Goal: Task Accomplishment & Management: Manage account settings

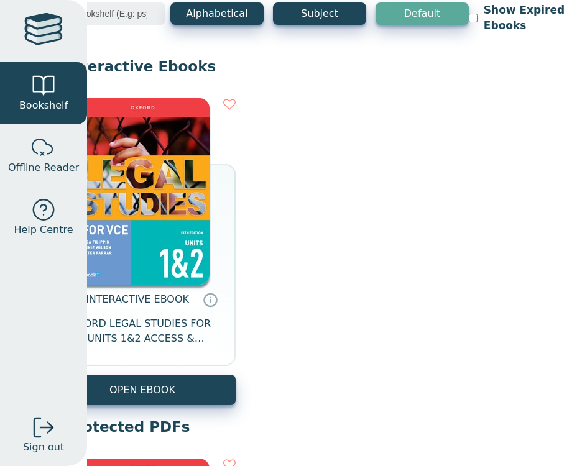
scroll to position [72, 77]
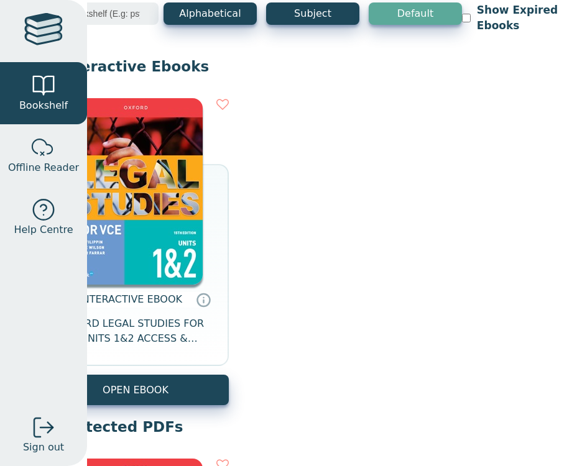
click at [47, 42] on div at bounding box center [43, 31] width 39 height 36
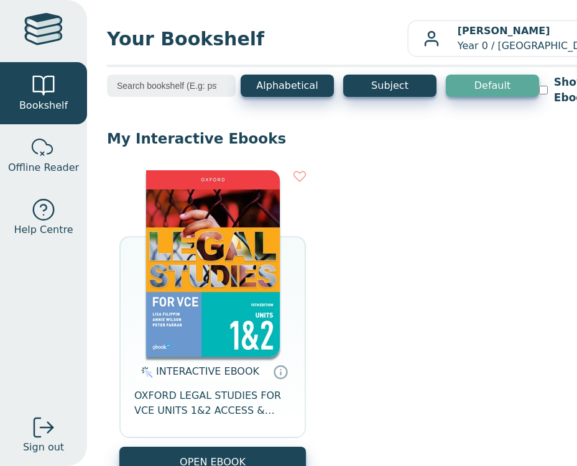
scroll to position [0, 77]
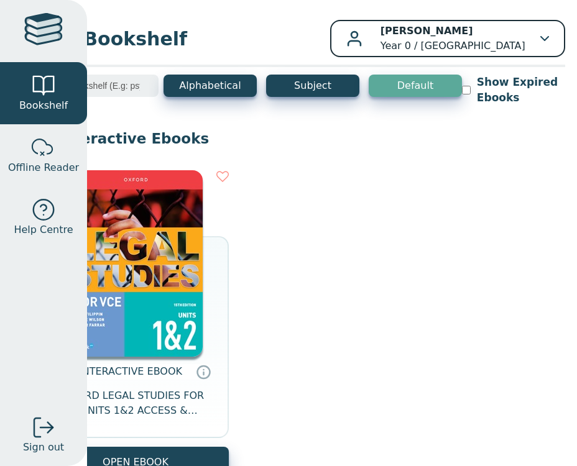
click at [513, 44] on p "[PERSON_NAME] Year 0 / [GEOGRAPHIC_DATA]" at bounding box center [452, 39] width 145 height 30
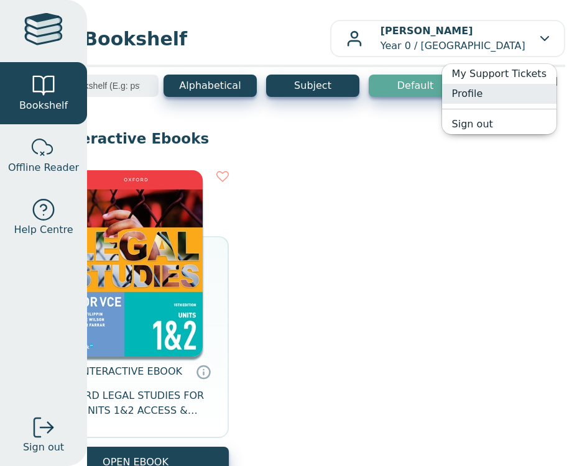
click at [484, 90] on link "Profile" at bounding box center [499, 94] width 114 height 20
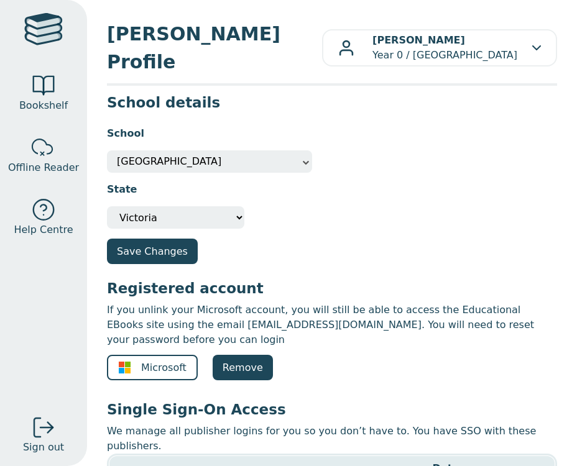
scroll to position [125, 0]
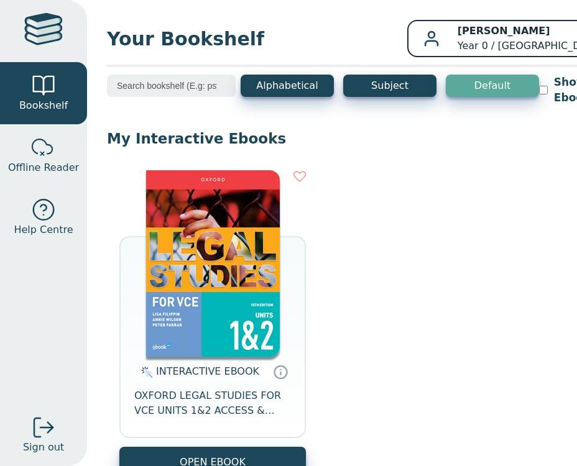
click at [457, 47] on p "[PERSON_NAME] Year 0 / [GEOGRAPHIC_DATA]" at bounding box center [529, 39] width 145 height 30
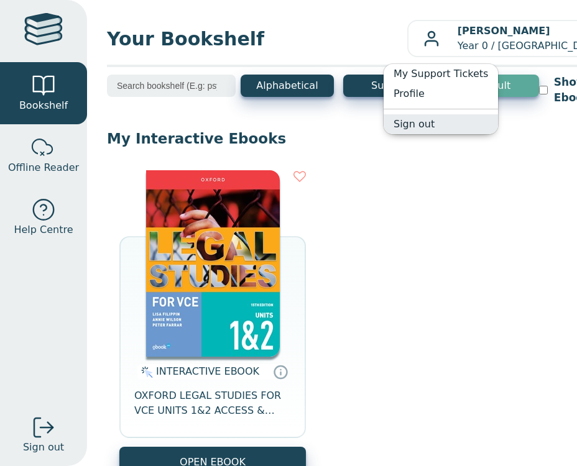
click at [431, 123] on link "Sign out" at bounding box center [440, 124] width 114 height 20
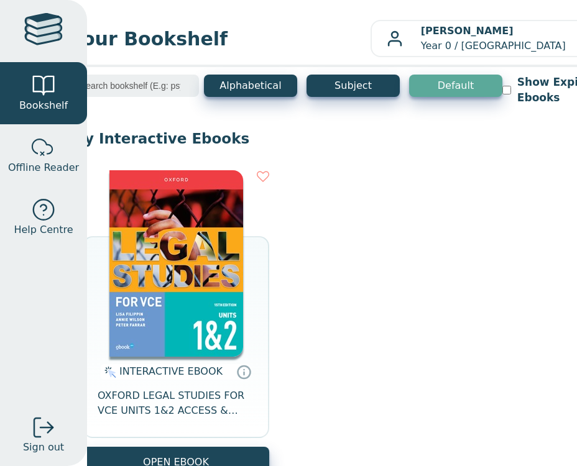
scroll to position [0, 77]
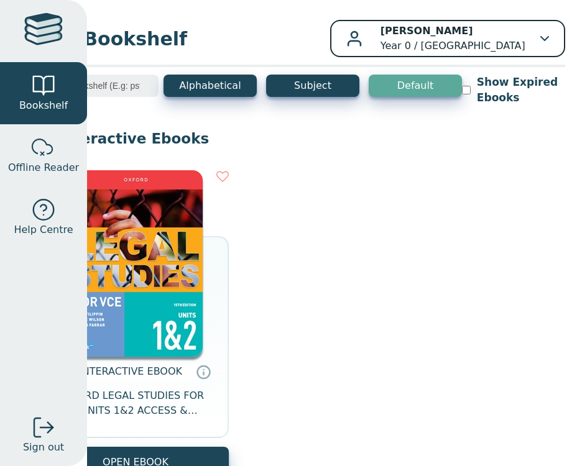
click at [492, 52] on p "[PERSON_NAME] Year 0 / [GEOGRAPHIC_DATA]" at bounding box center [452, 39] width 145 height 30
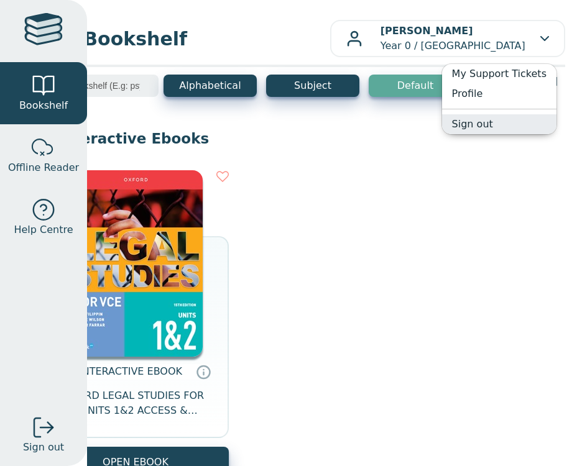
click at [480, 119] on link "Sign out" at bounding box center [499, 124] width 114 height 20
